Goal: Transaction & Acquisition: Purchase product/service

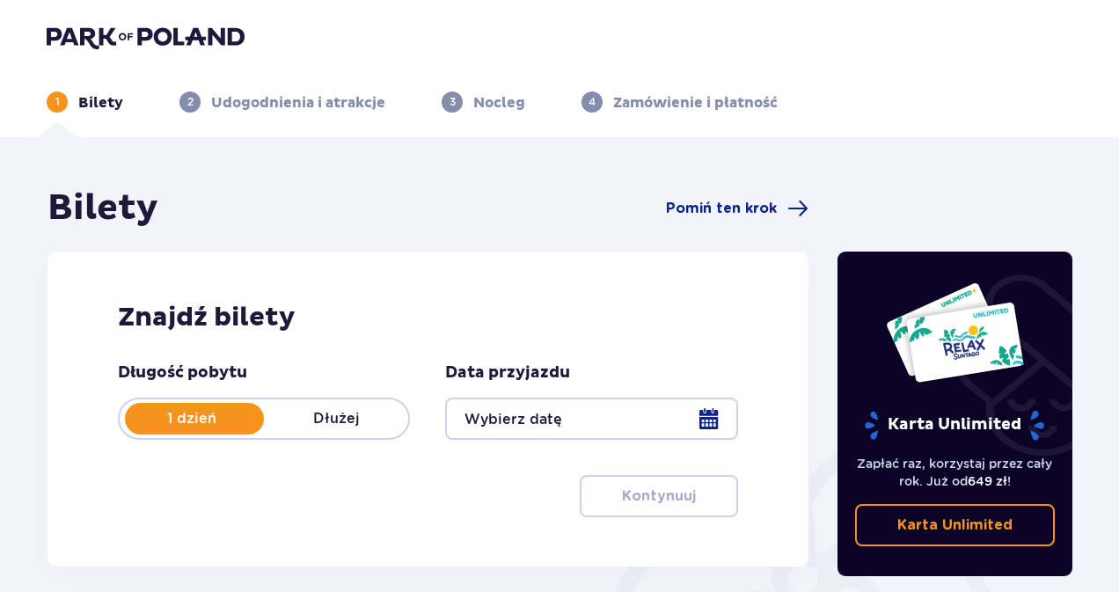
click at [25, 286] on div "Bilety Pomiń ten krok Znajdź bilety Długość pobytu 1 dzień Dłużej Data przyjazd…" at bounding box center [559, 516] width 1119 height 759
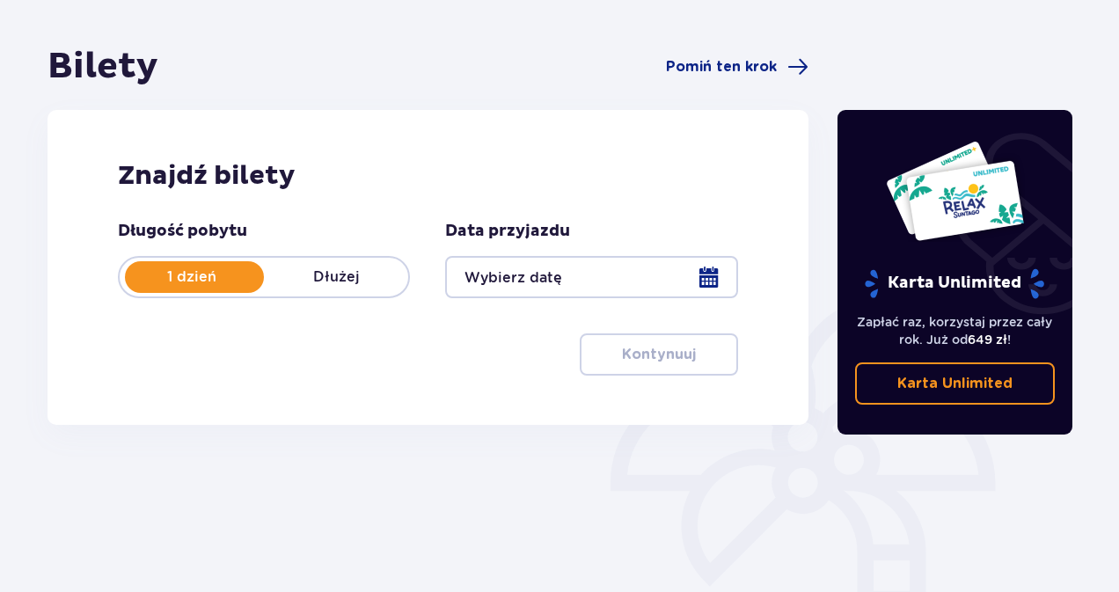
scroll to position [152, 0]
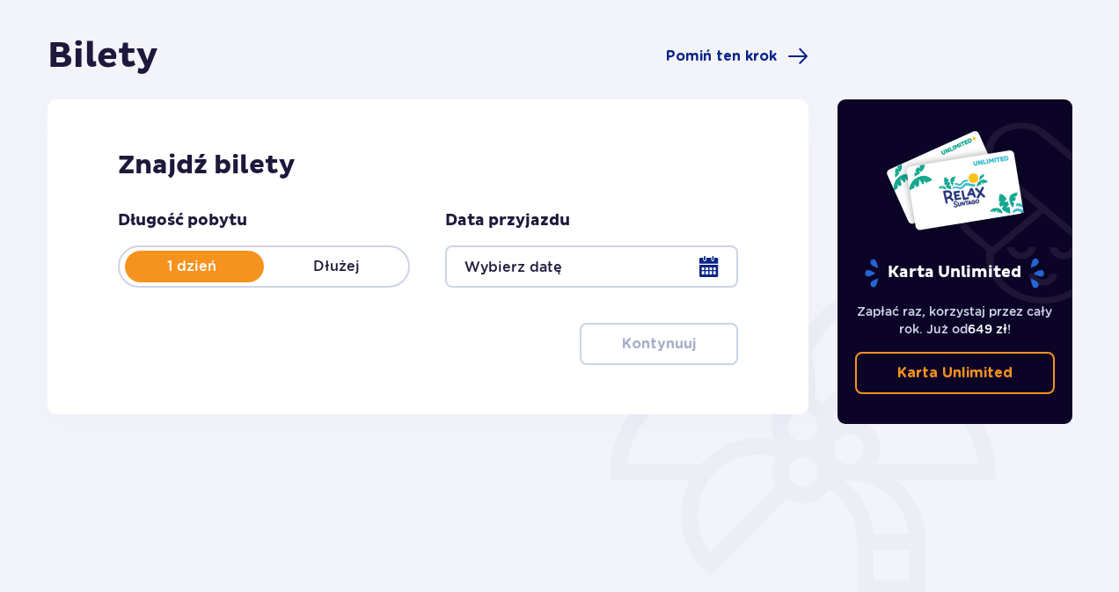
click at [704, 260] on div at bounding box center [591, 266] width 292 height 42
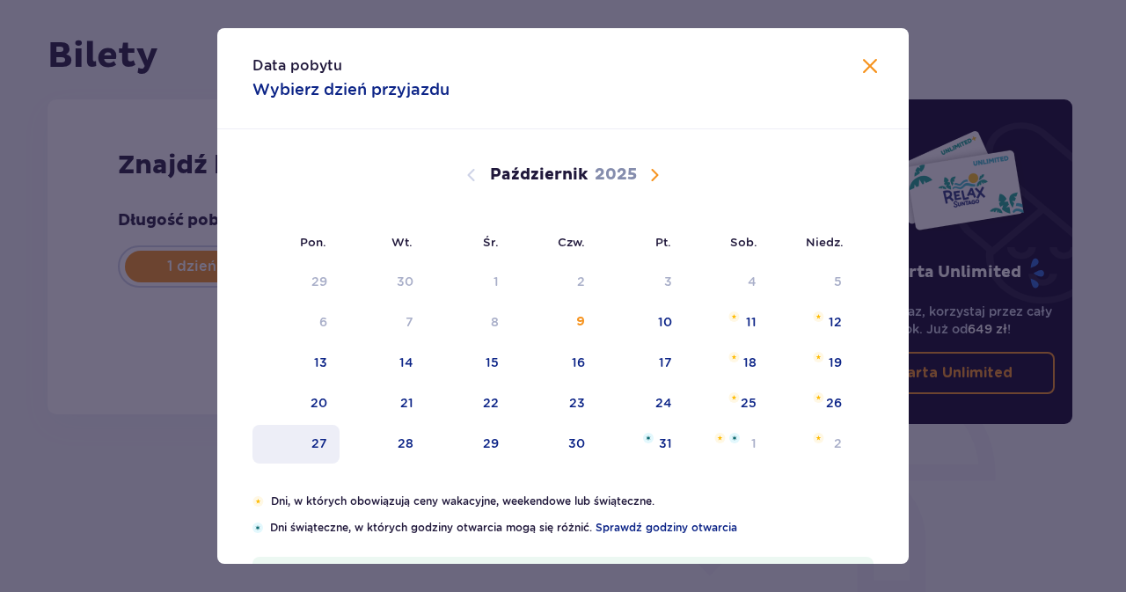
click at [311, 446] on div "27" at bounding box center [319, 443] width 16 height 18
type input "[DATE]"
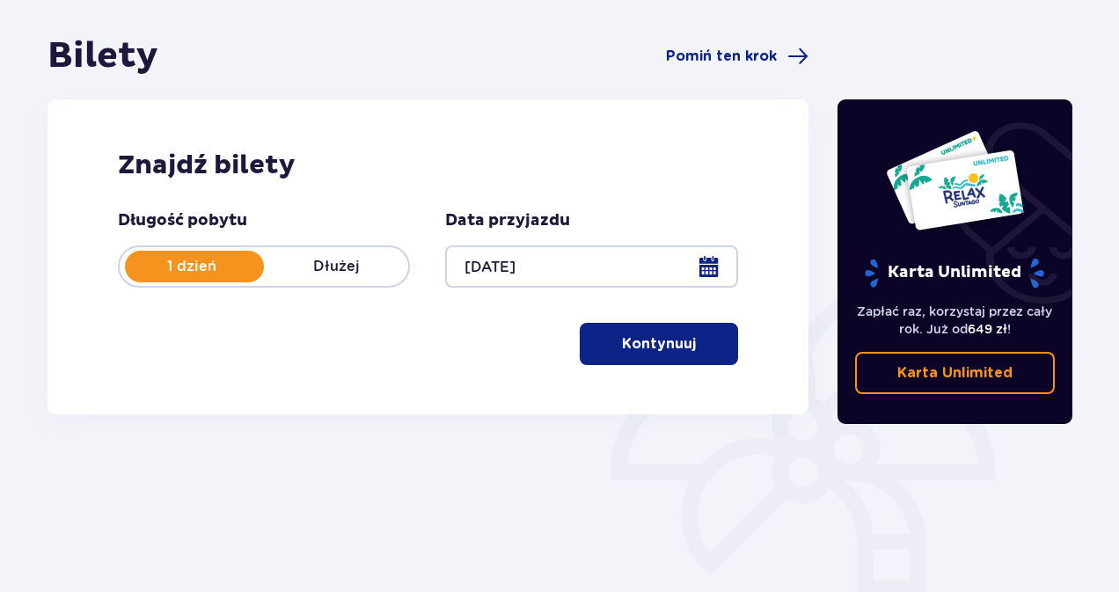
click at [361, 6] on div "Bilety Pomiń ten krok Znajdź bilety Długość pobytu 1 dzień Dłużej Data przyjazd…" at bounding box center [559, 364] width 1119 height 759
click at [665, 347] on p "Kontynuuj" at bounding box center [659, 343] width 74 height 19
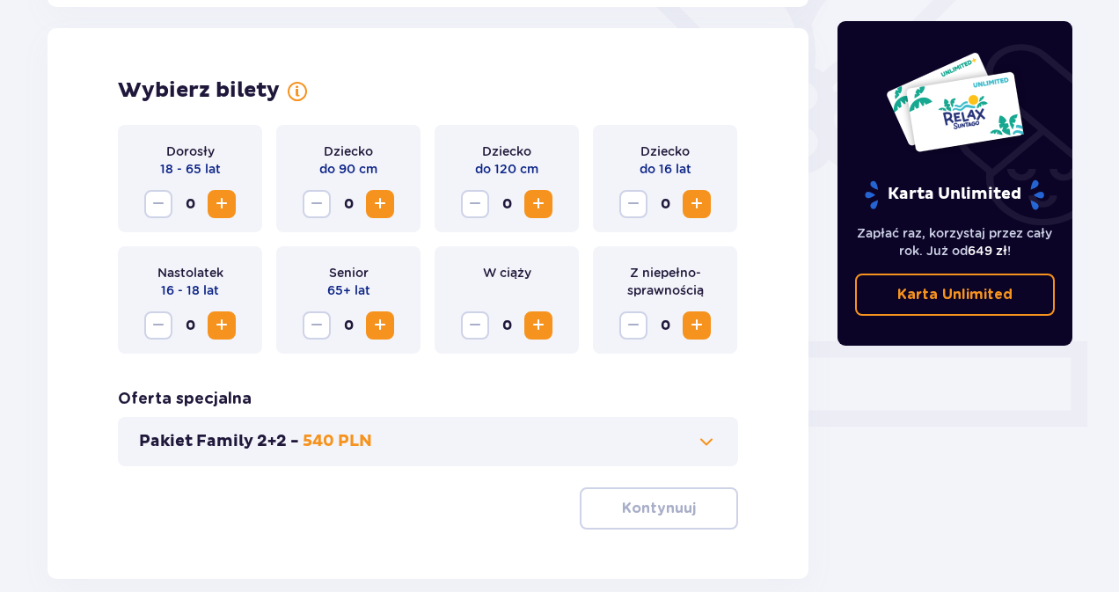
scroll to position [489, 0]
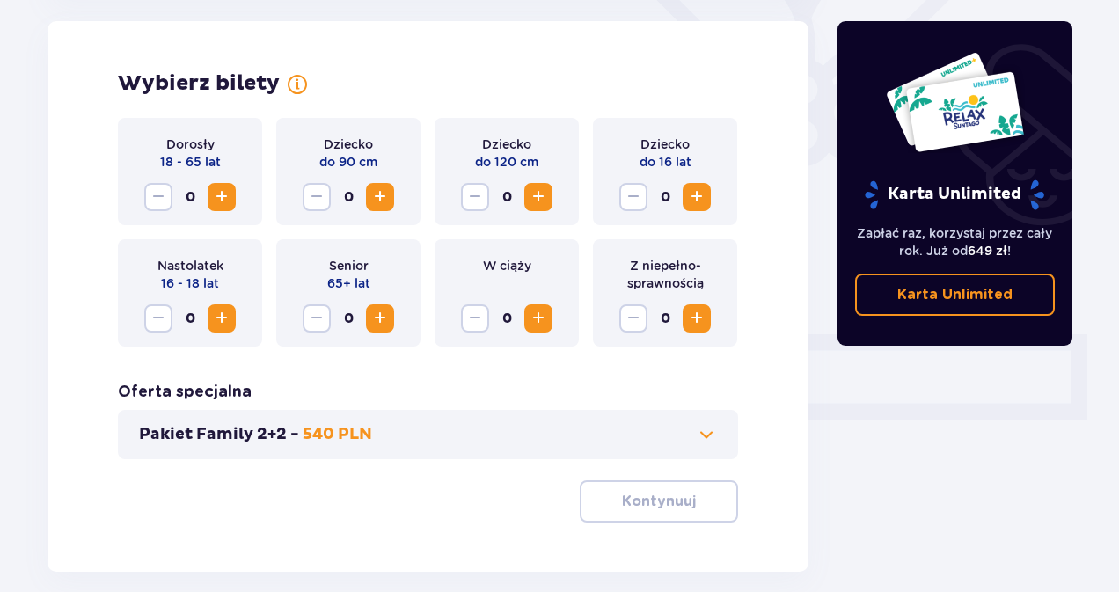
click at [220, 198] on span "Zwiększ" at bounding box center [221, 196] width 21 height 21
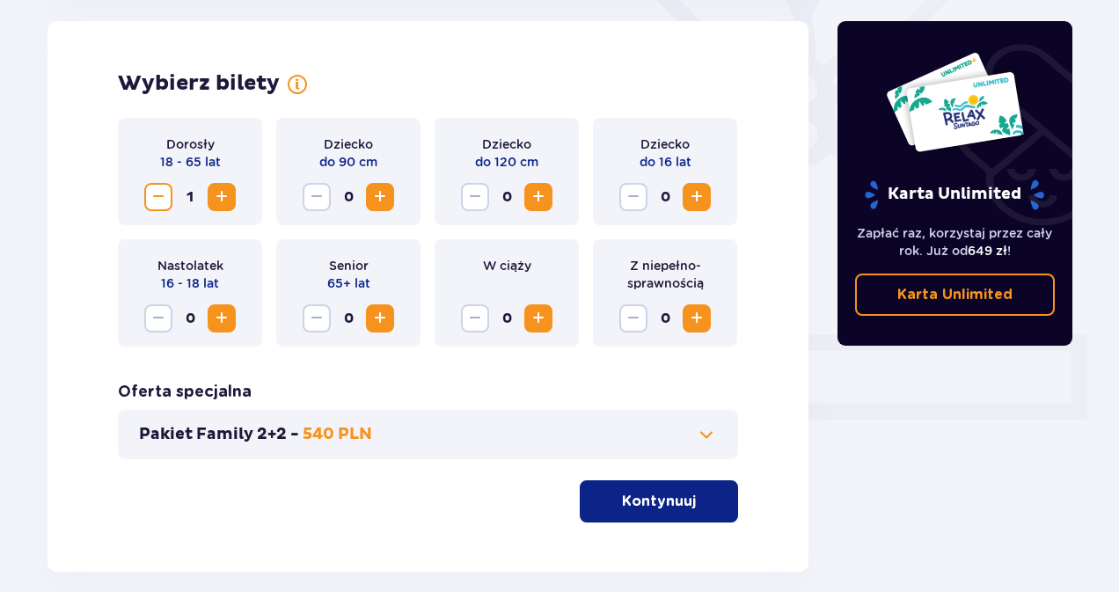
click at [220, 198] on span "Zwiększ" at bounding box center [221, 196] width 21 height 21
click at [536, 201] on span "Zwiększ" at bounding box center [538, 196] width 21 height 21
click at [691, 448] on div "Pakiet Family 2+2 - 540 PLN" at bounding box center [428, 434] width 620 height 49
click at [704, 419] on div "Pakiet Family 2+2 - 540 PLN" at bounding box center [428, 434] width 620 height 49
click at [705, 432] on span at bounding box center [706, 434] width 21 height 21
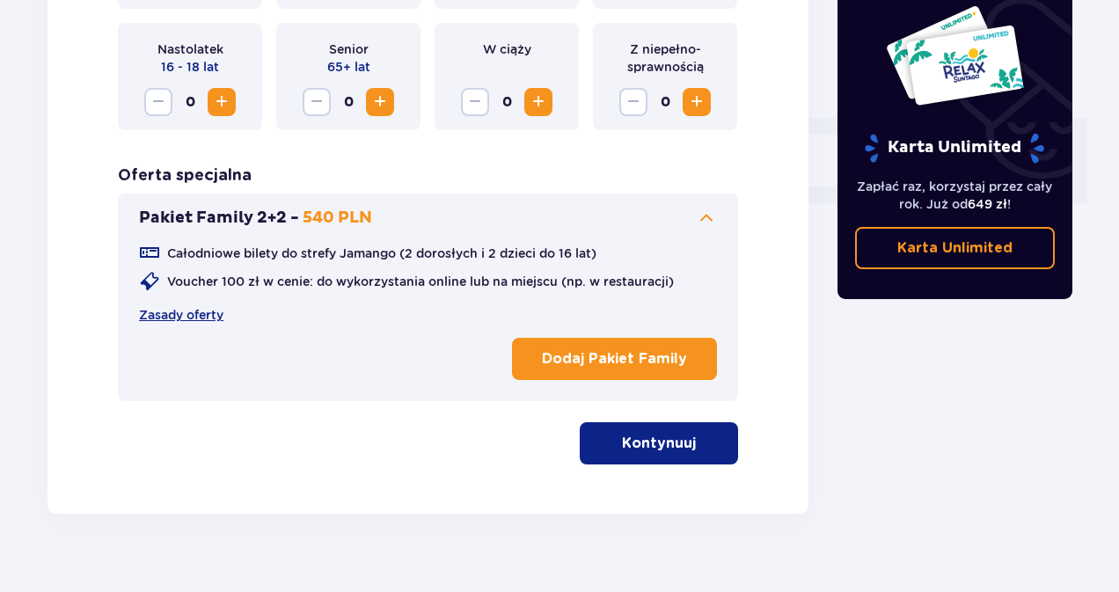
scroll to position [707, 0]
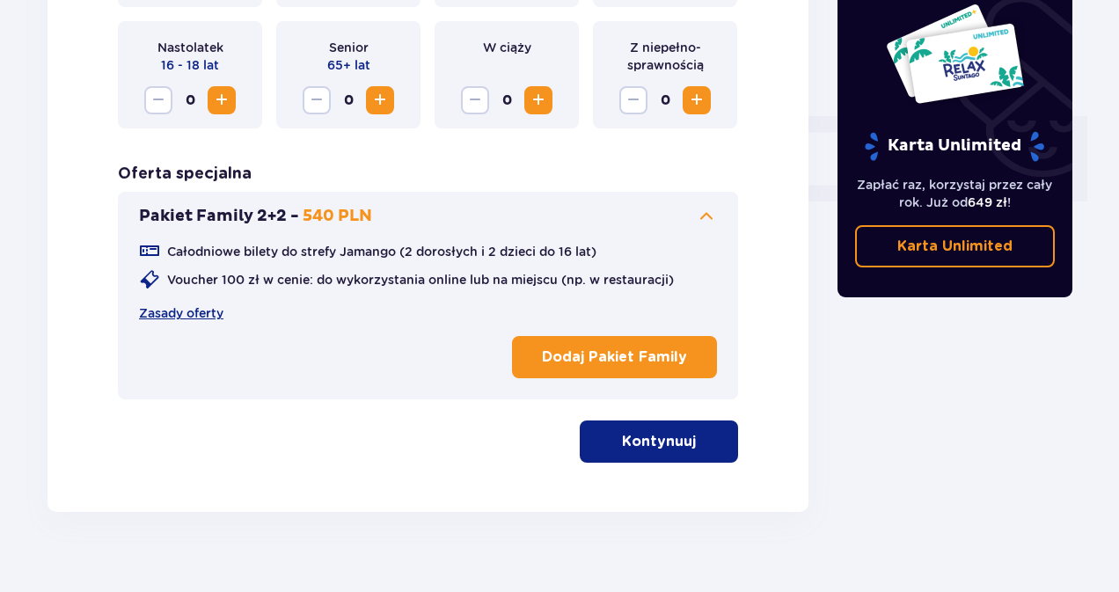
click at [709, 210] on span at bounding box center [706, 216] width 21 height 21
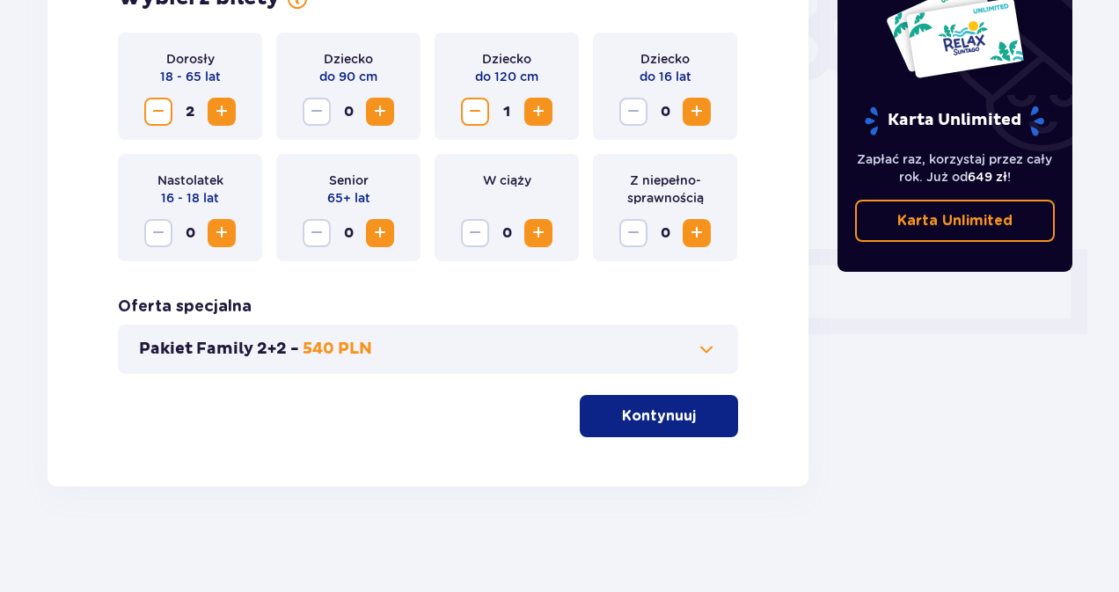
scroll to position [573, 0]
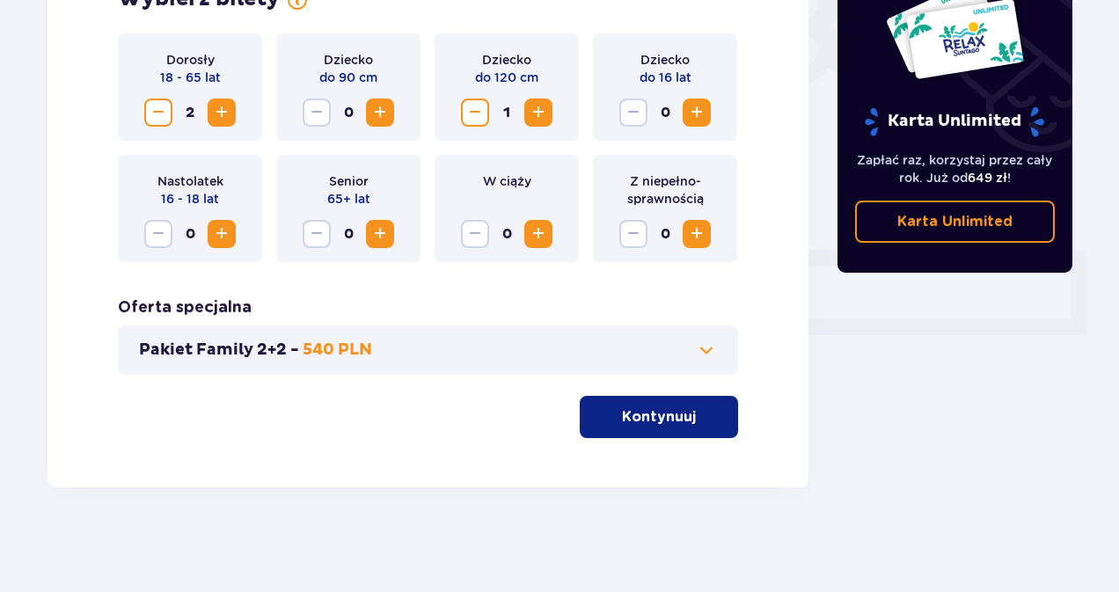
click at [648, 423] on p "Kontynuuj" at bounding box center [659, 416] width 74 height 19
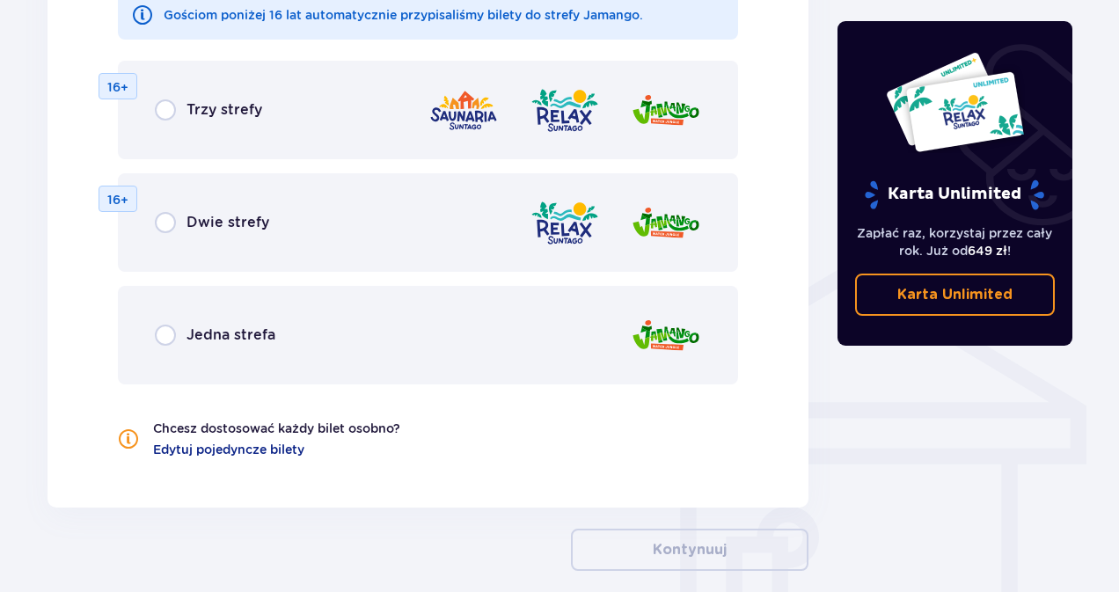
scroll to position [1152, 0]
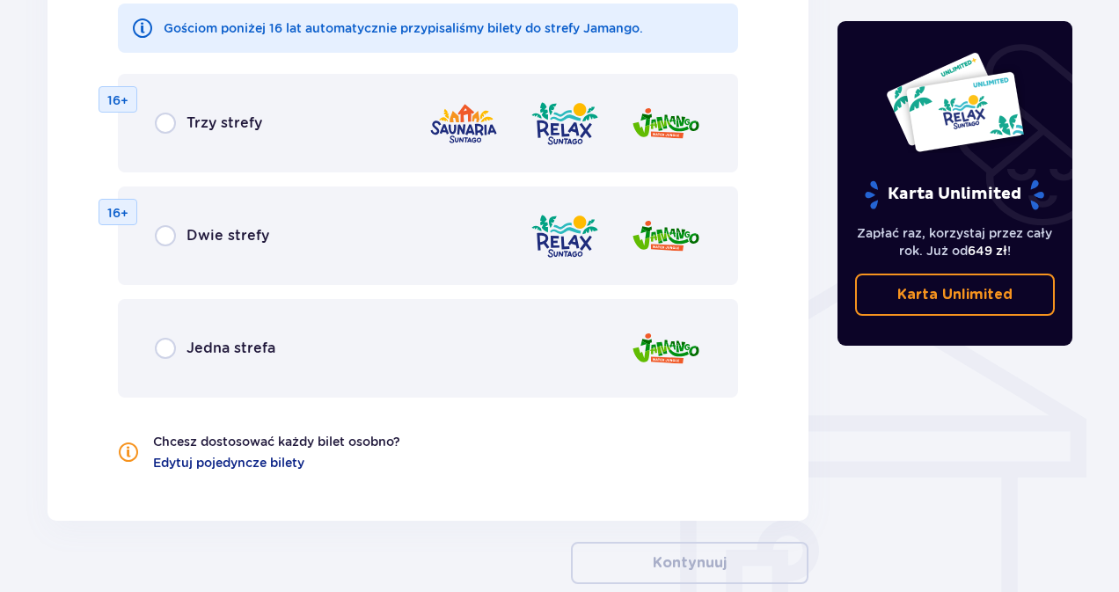
click at [164, 346] on input "radio" at bounding box center [165, 348] width 21 height 21
radio input "true"
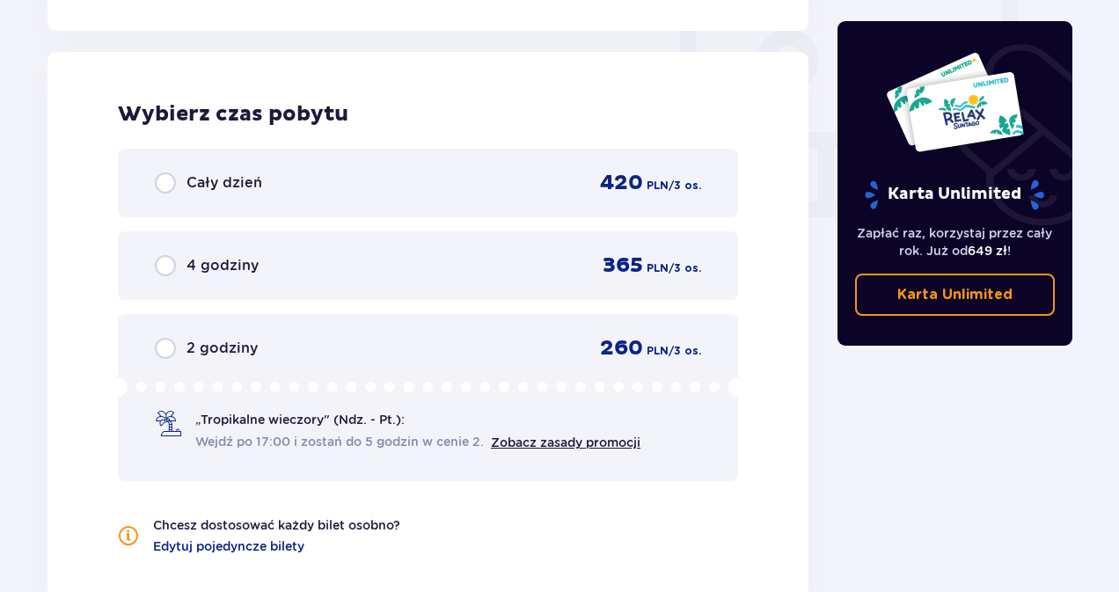
scroll to position [1652, 0]
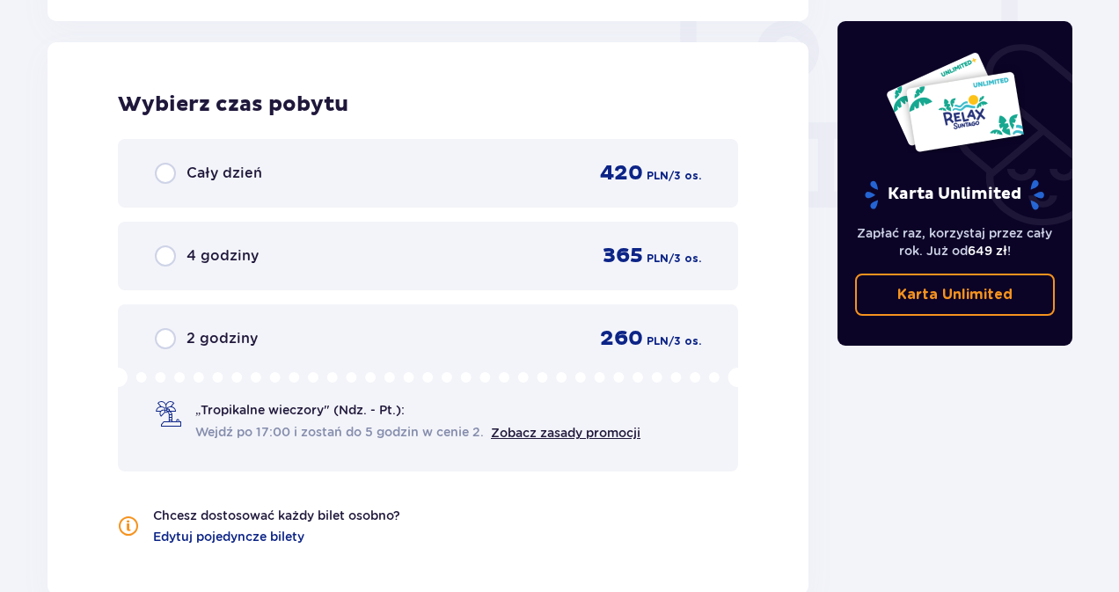
click at [165, 259] on input "radio" at bounding box center [165, 255] width 21 height 21
radio input "true"
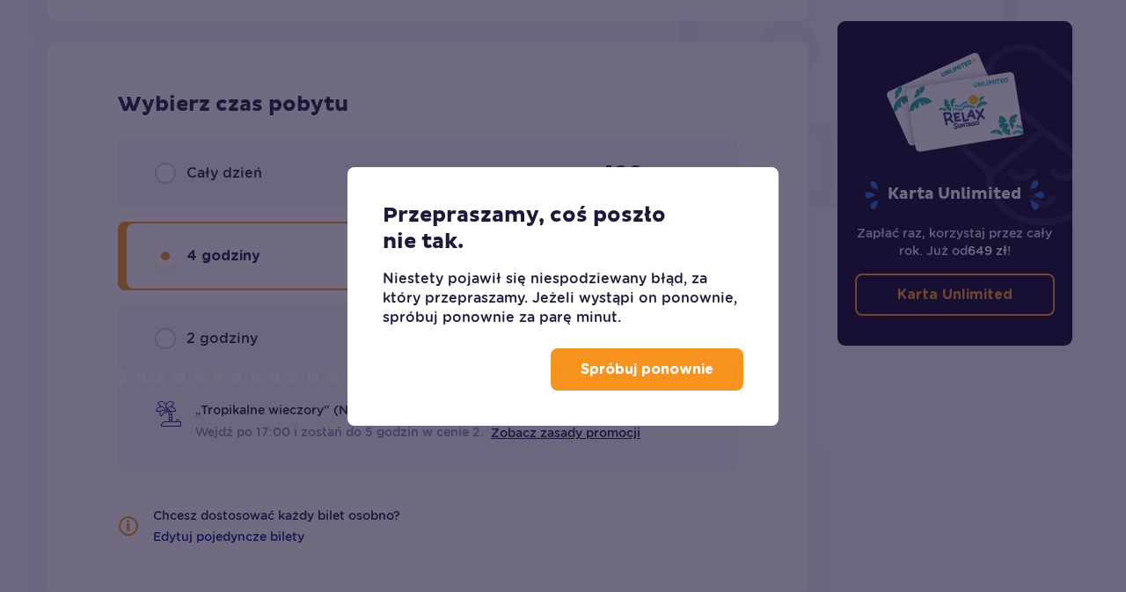
click at [686, 375] on p "Spróbuj ponownie" at bounding box center [646, 369] width 133 height 19
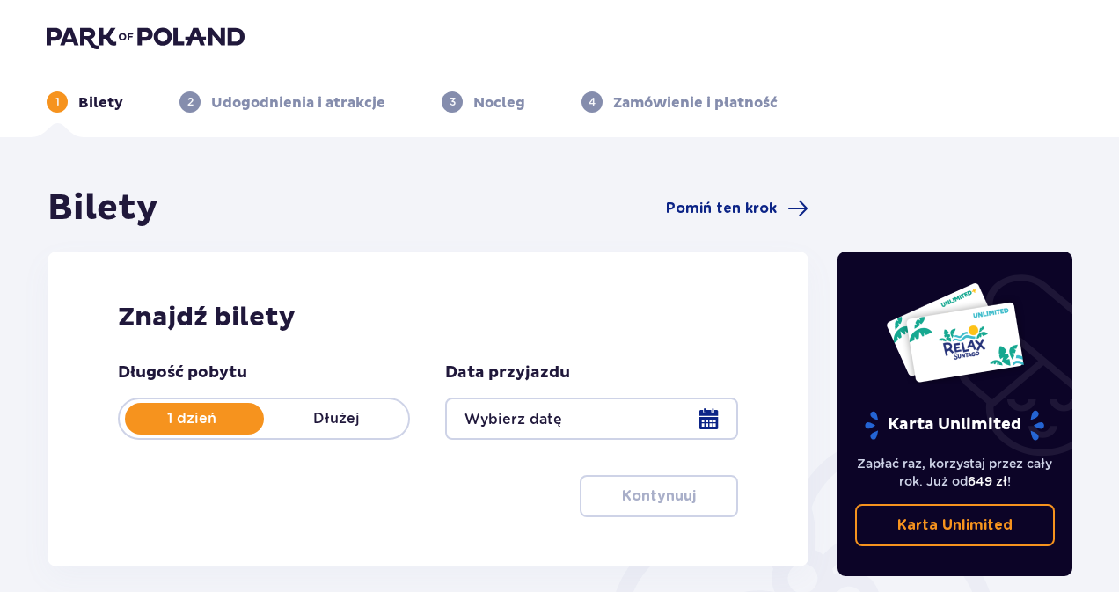
click at [698, 416] on div at bounding box center [591, 418] width 292 height 42
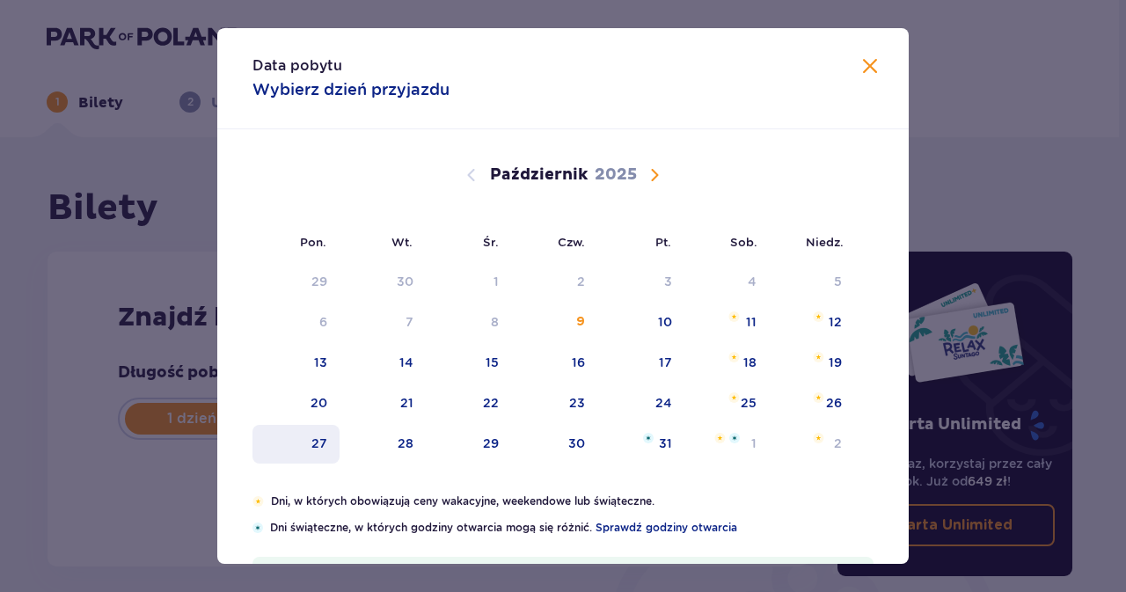
click at [321, 442] on div "27" at bounding box center [319, 443] width 16 height 18
type input "[DATE]"
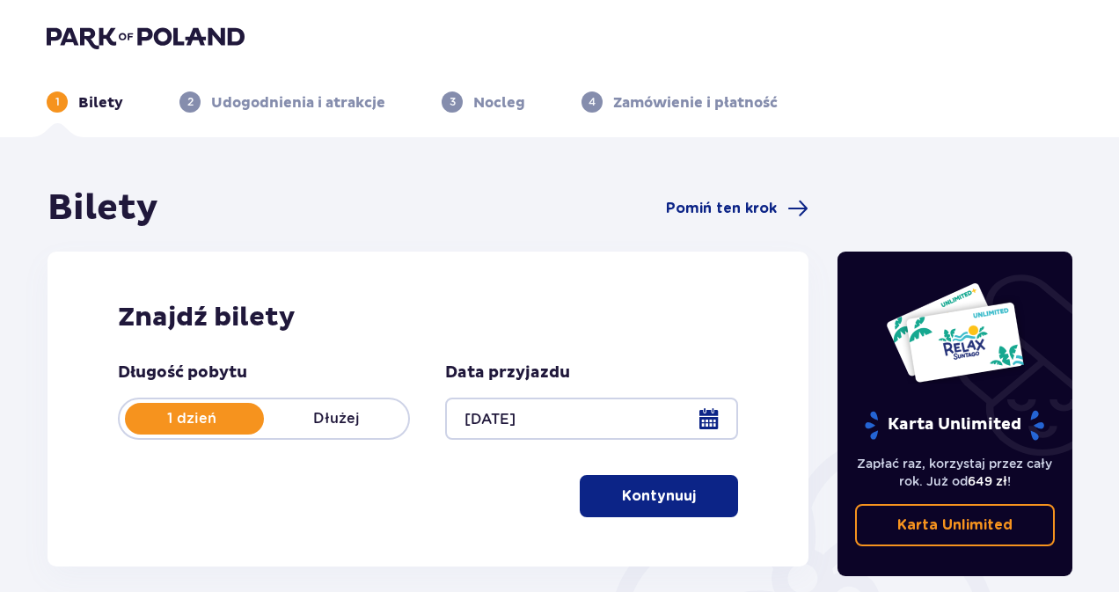
click at [683, 502] on button "Kontynuuj" at bounding box center [659, 496] width 158 height 42
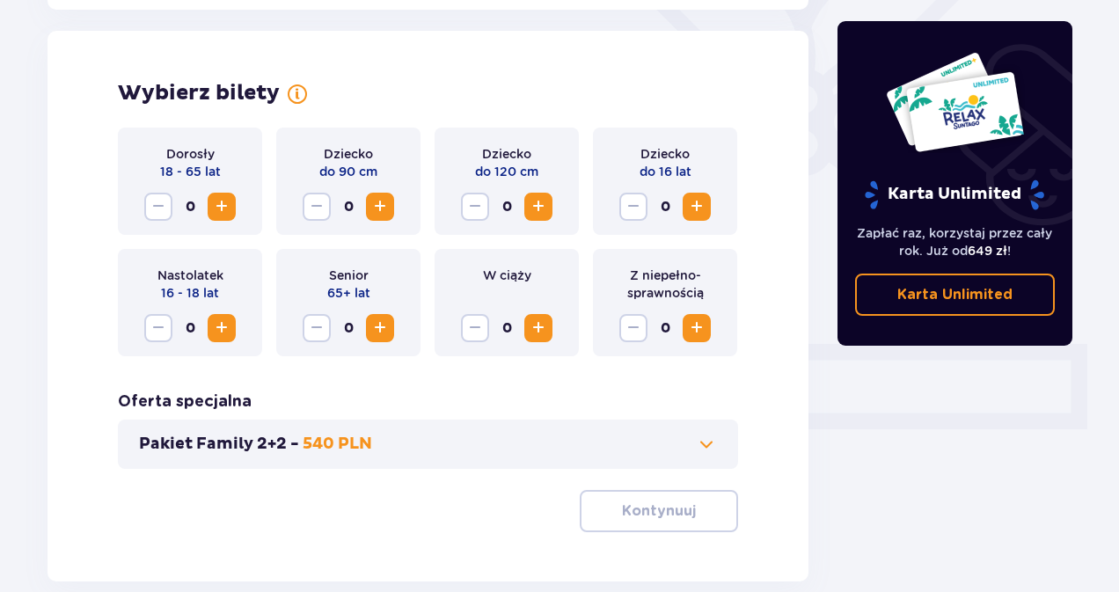
scroll to position [489, 0]
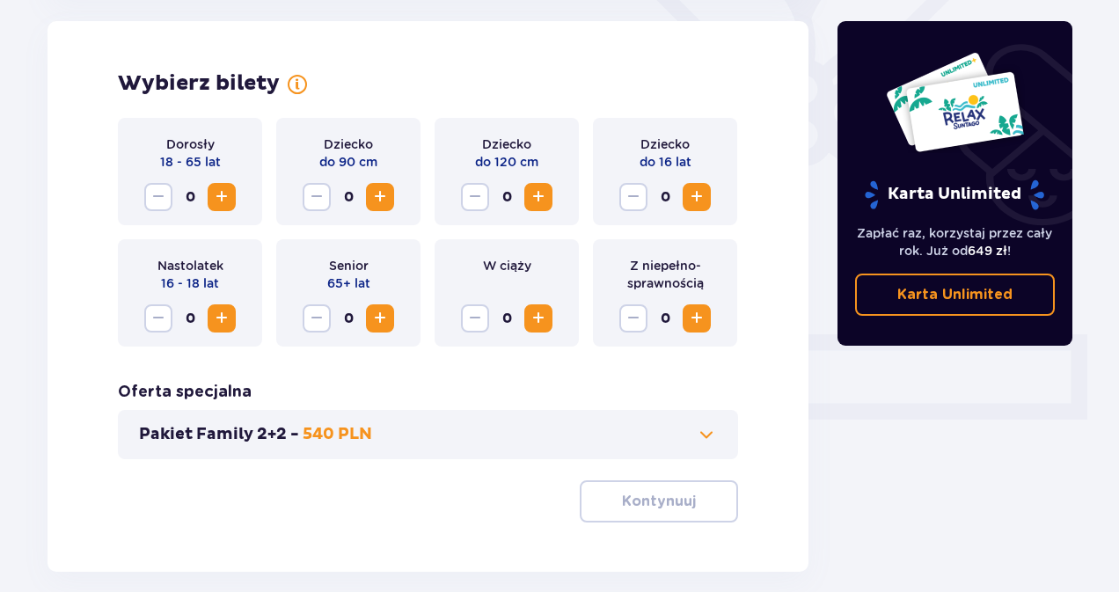
click at [223, 195] on span "Zwiększ" at bounding box center [221, 196] width 21 height 21
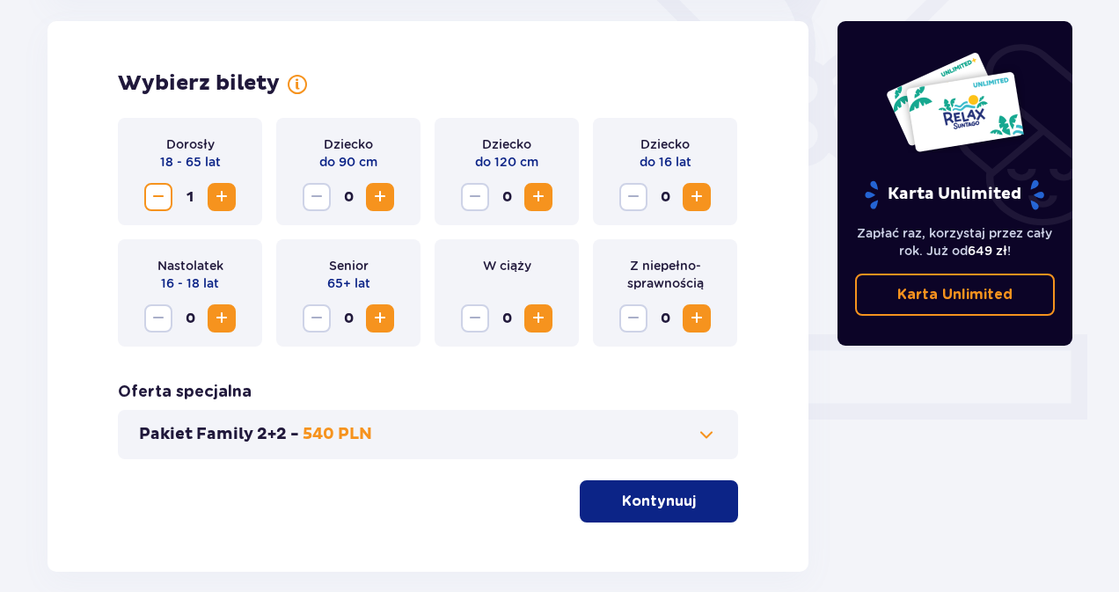
click at [223, 196] on span "Zwiększ" at bounding box center [221, 196] width 21 height 21
click at [543, 196] on span "Zwiększ" at bounding box center [538, 196] width 21 height 21
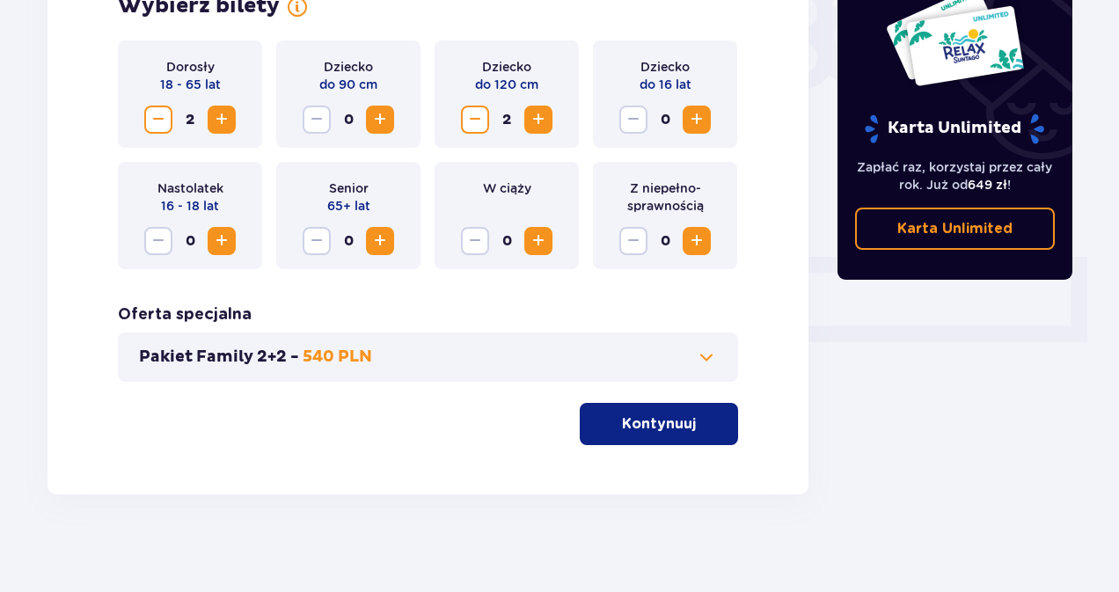
scroll to position [573, 0]
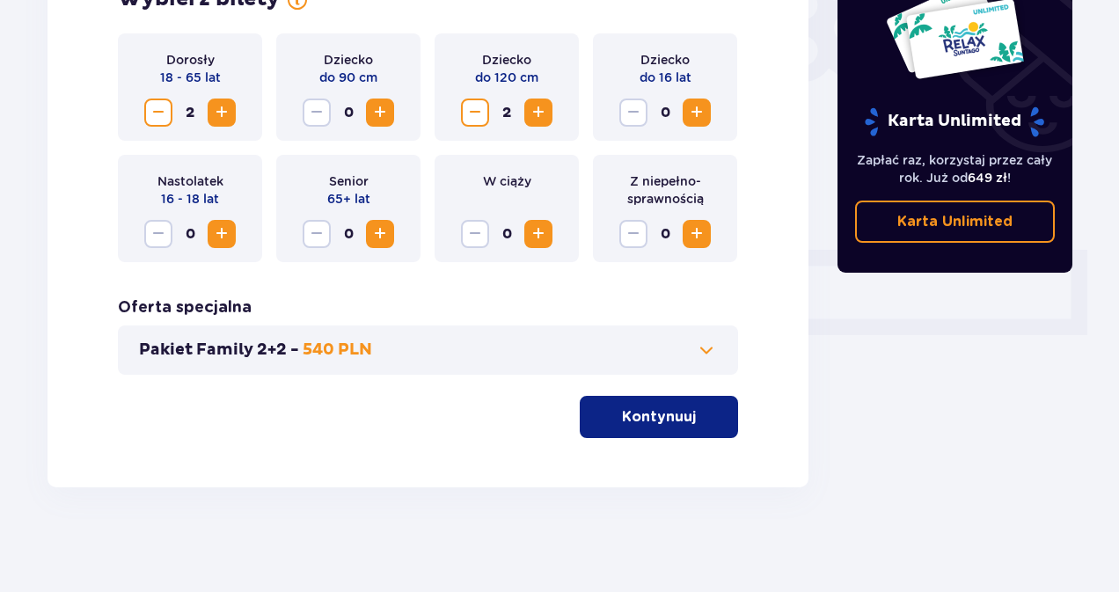
click at [667, 418] on p "Kontynuuj" at bounding box center [659, 416] width 74 height 19
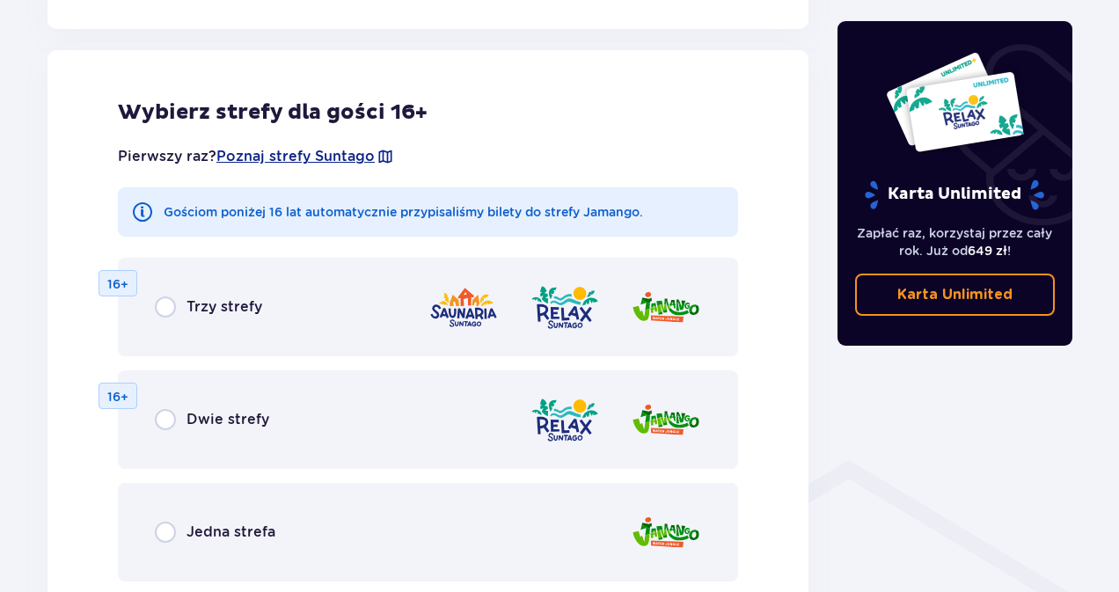
scroll to position [976, 0]
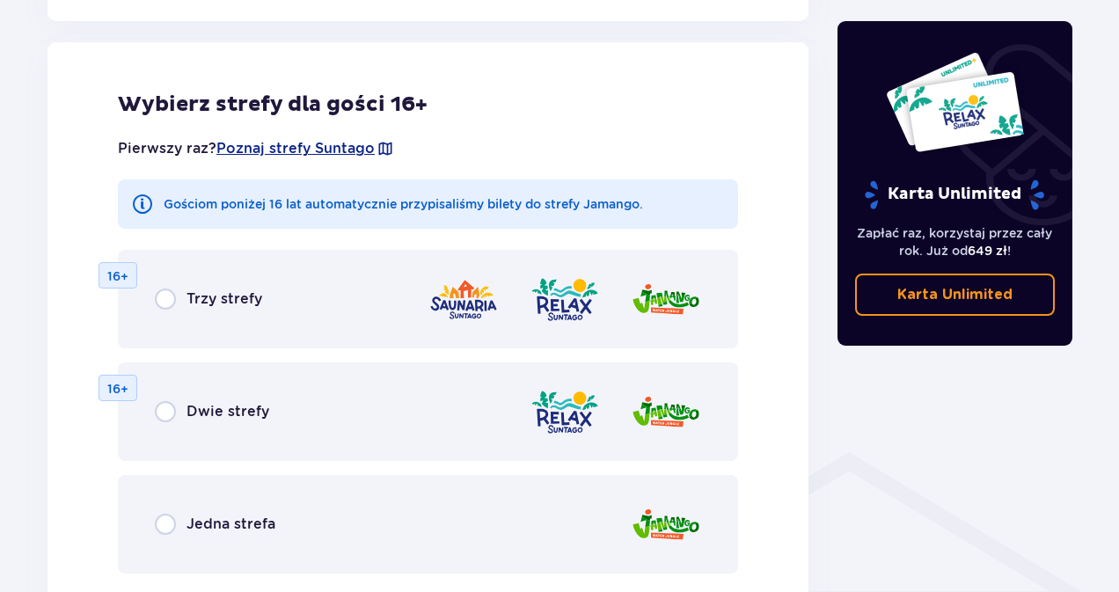
click at [174, 518] on input "radio" at bounding box center [165, 524] width 21 height 21
radio input "true"
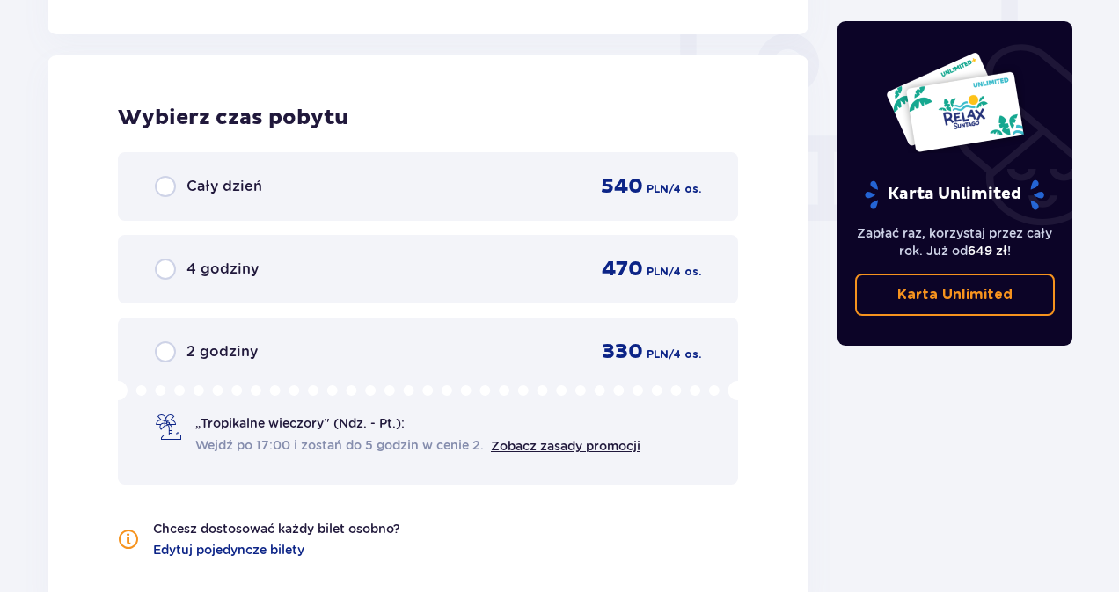
scroll to position [1652, 0]
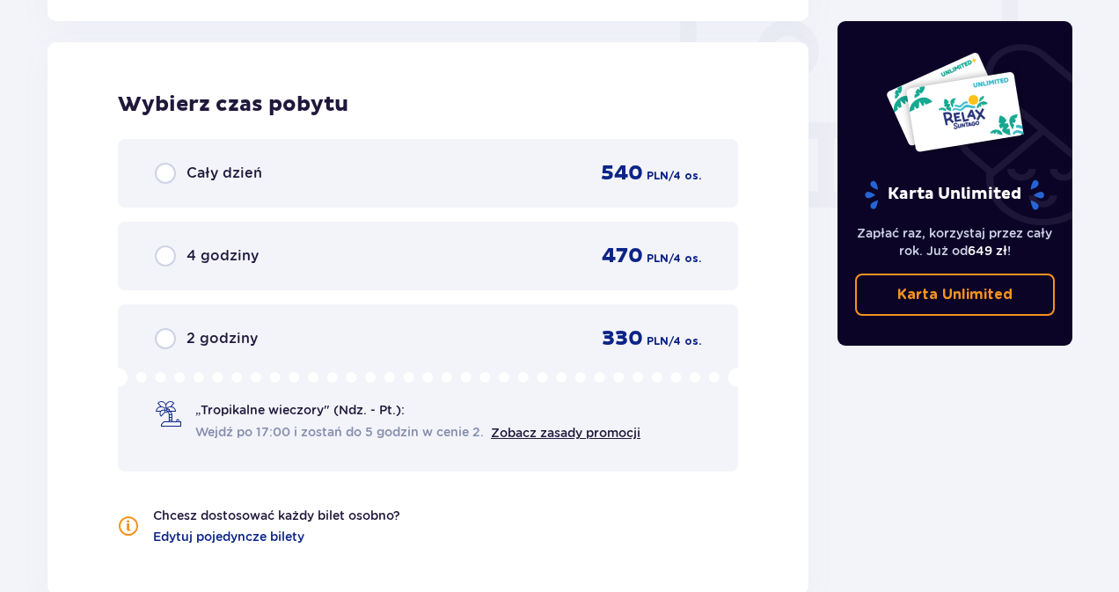
click at [164, 263] on input "radio" at bounding box center [165, 255] width 21 height 21
radio input "true"
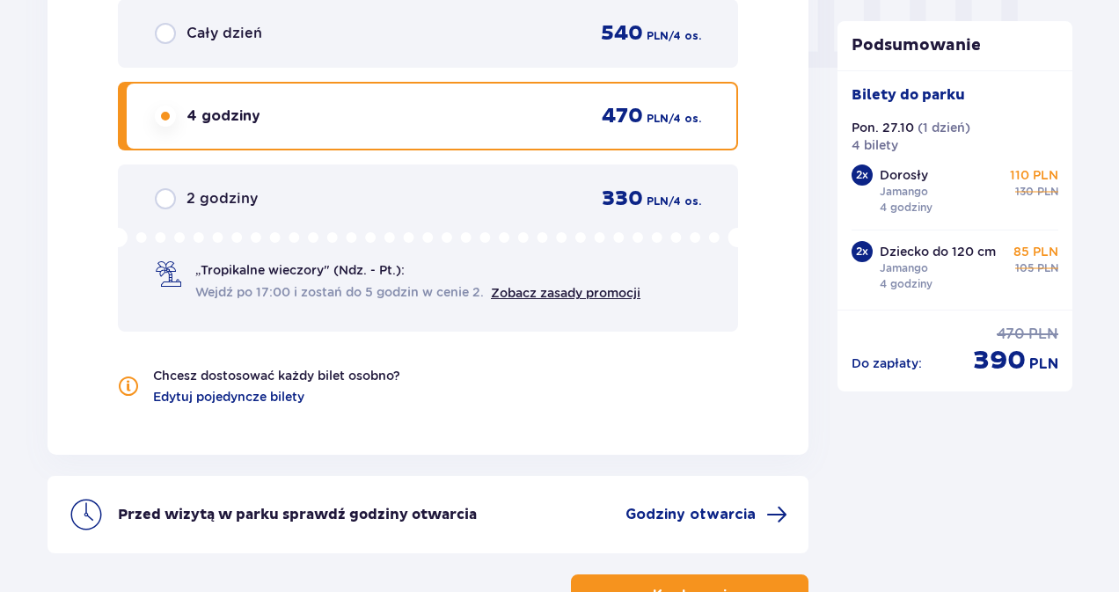
scroll to position [1824, 0]
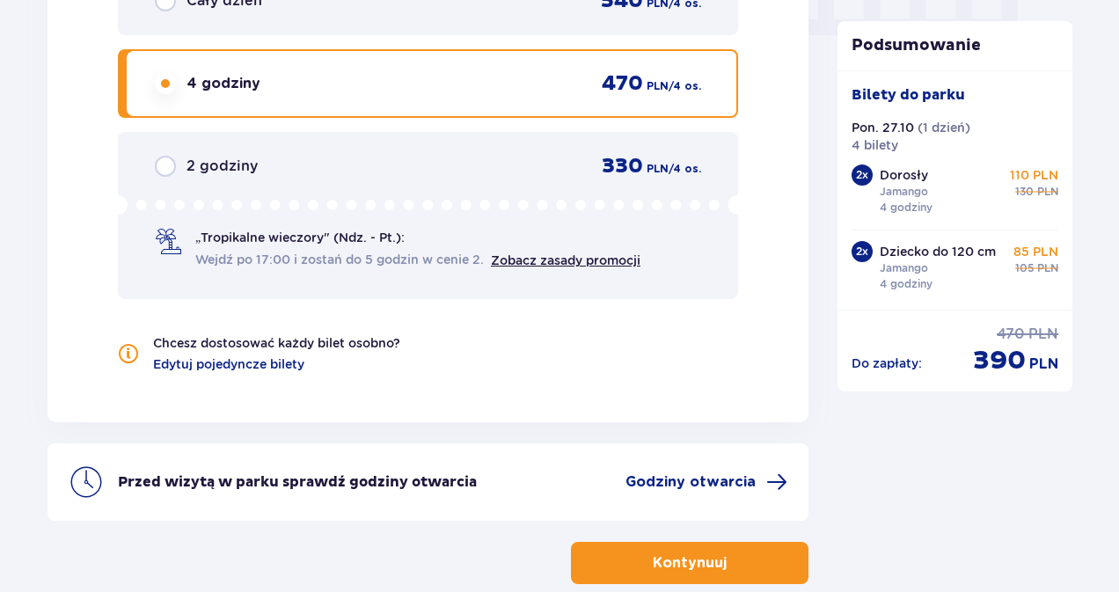
click at [690, 560] on p "Kontynuuj" at bounding box center [690, 562] width 74 height 19
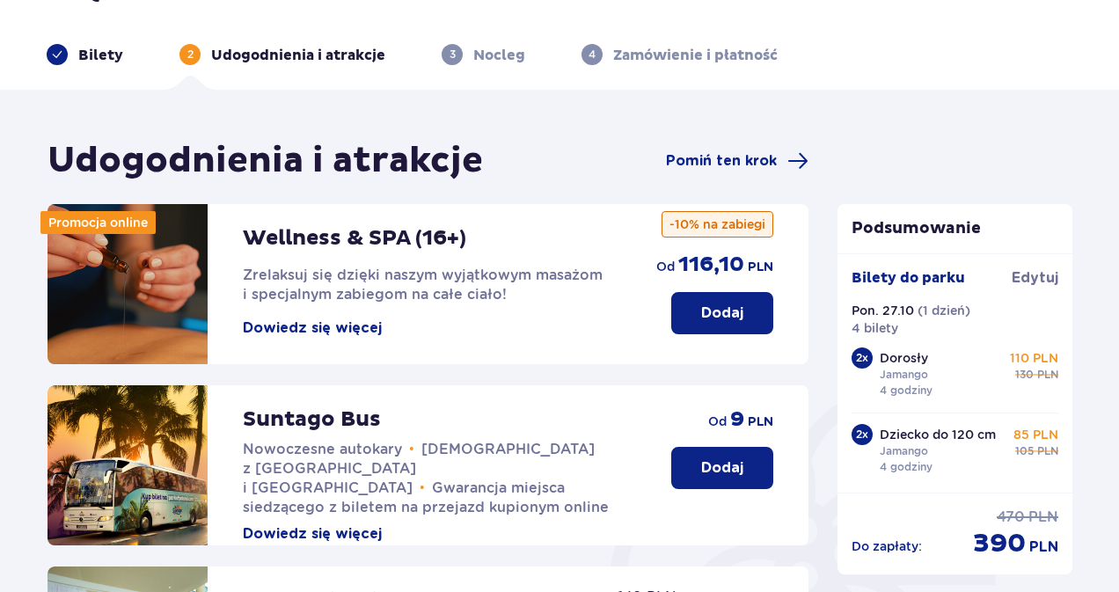
scroll to position [5, 0]
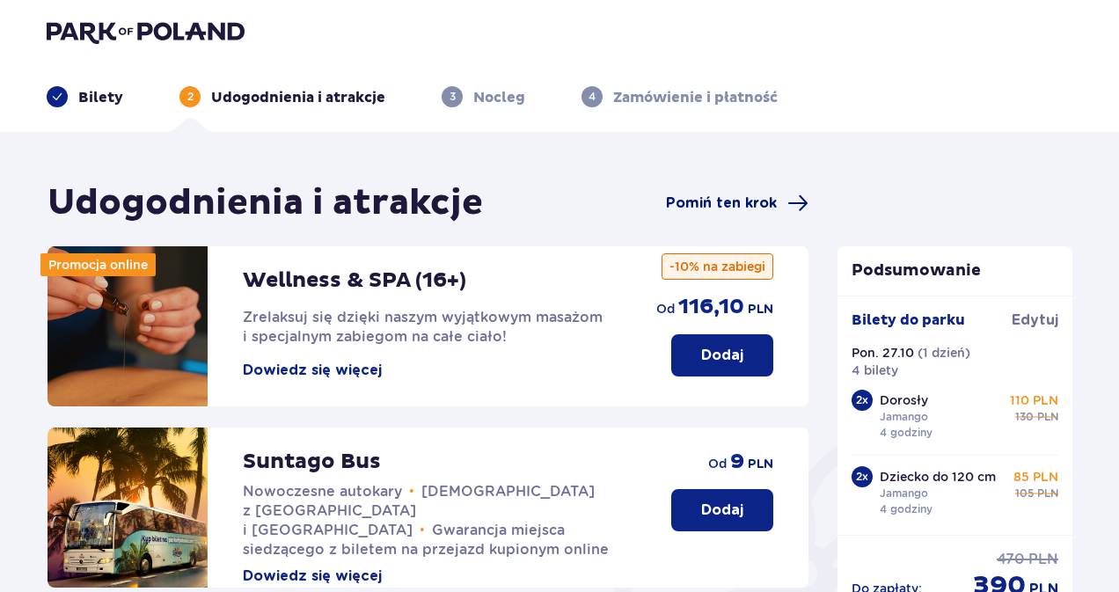
click at [725, 198] on span "Pomiń ten krok" at bounding box center [721, 202] width 111 height 19
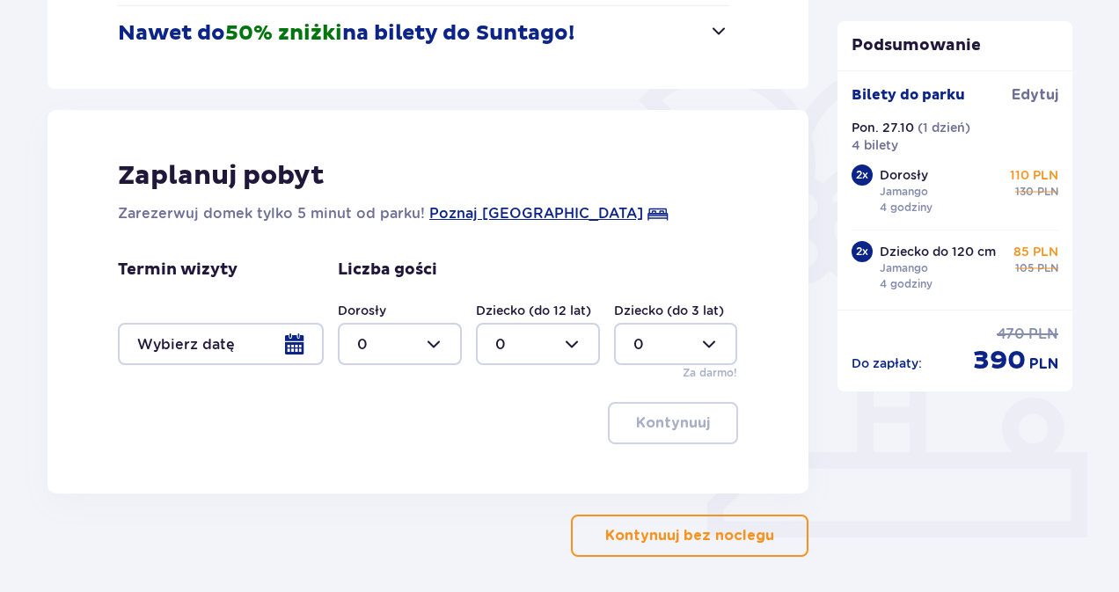
scroll to position [440, 0]
